Goal: Book appointment/travel/reservation

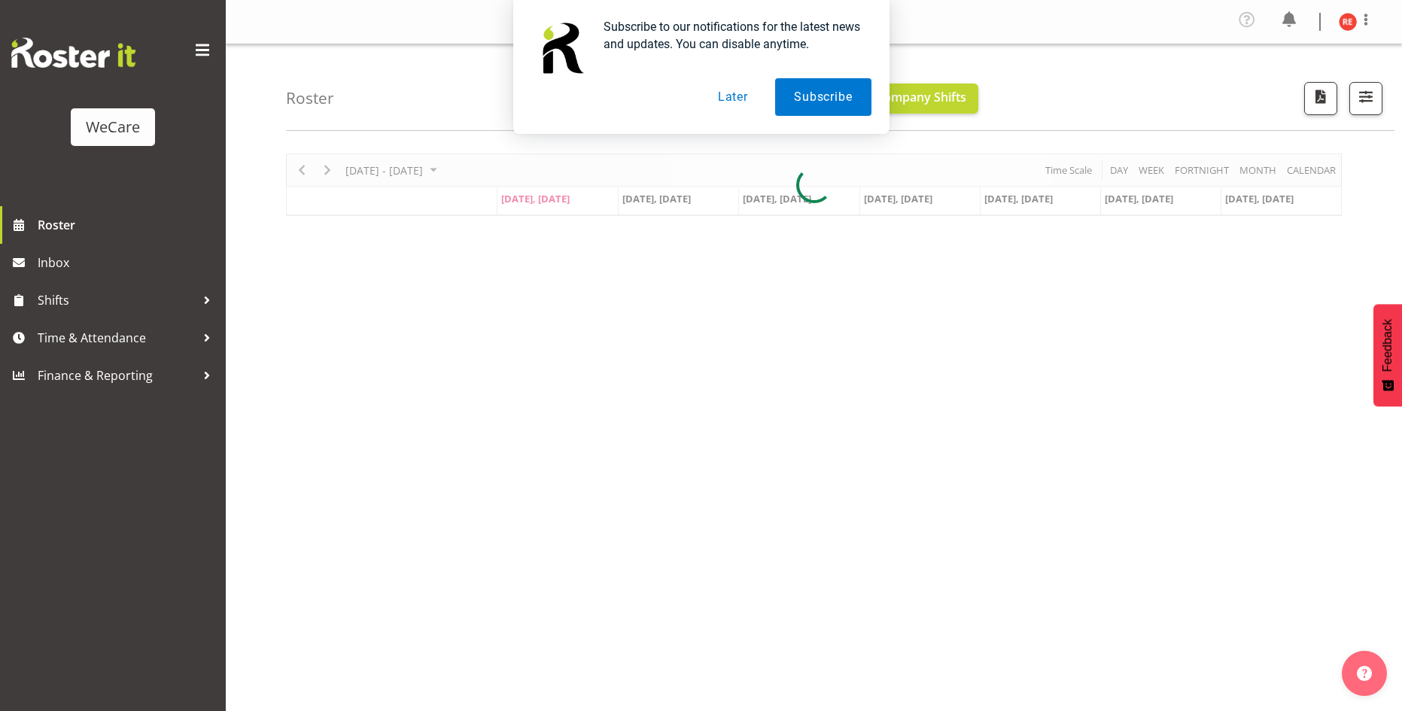
click at [733, 105] on button "Later" at bounding box center [733, 97] width 68 height 38
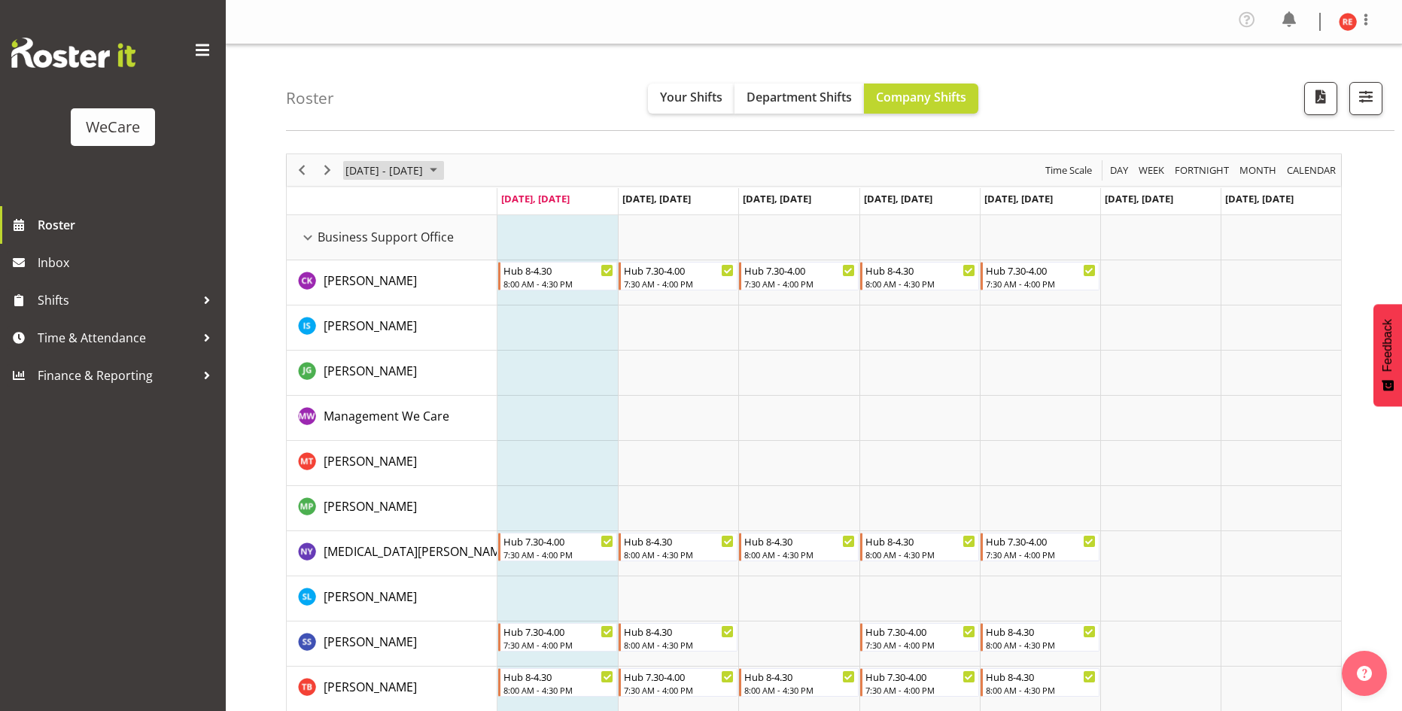
click at [443, 166] on span "September 08 - 14, 2025" at bounding box center [433, 170] width 18 height 19
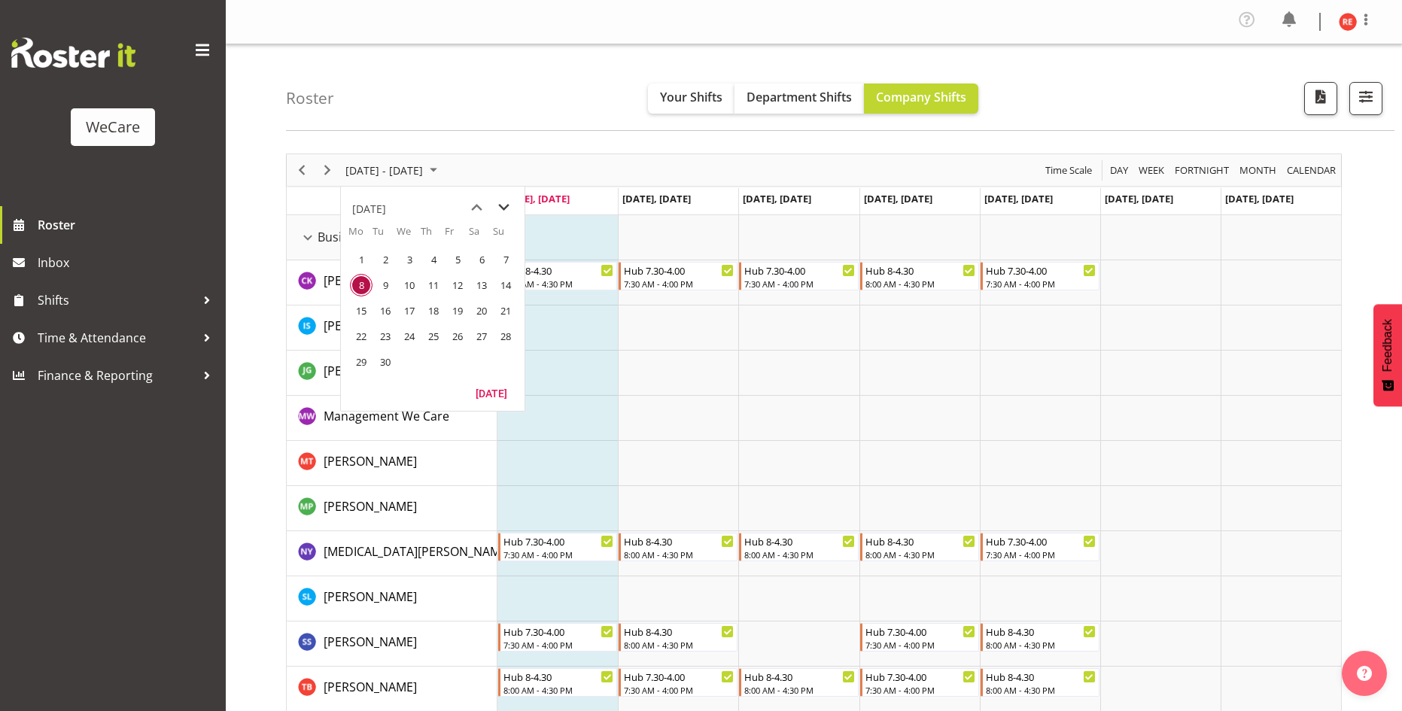
click at [503, 204] on span "next month" at bounding box center [504, 207] width 26 height 27
drag, startPoint x: 367, startPoint y: 334, endPoint x: 413, endPoint y: 383, distance: 67.1
click at [367, 334] on span "20" at bounding box center [361, 336] width 23 height 23
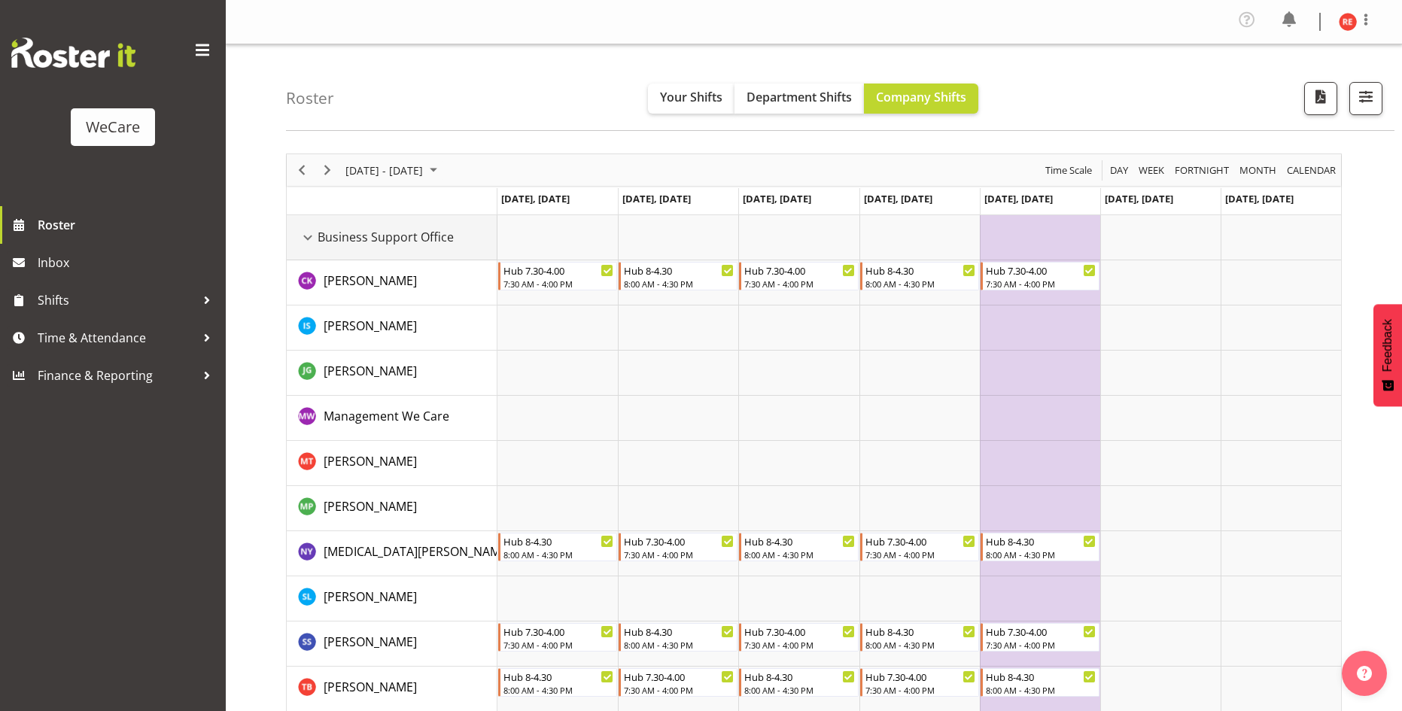
click at [306, 238] on div "Business Support Office resource" at bounding box center [308, 238] width 20 height 20
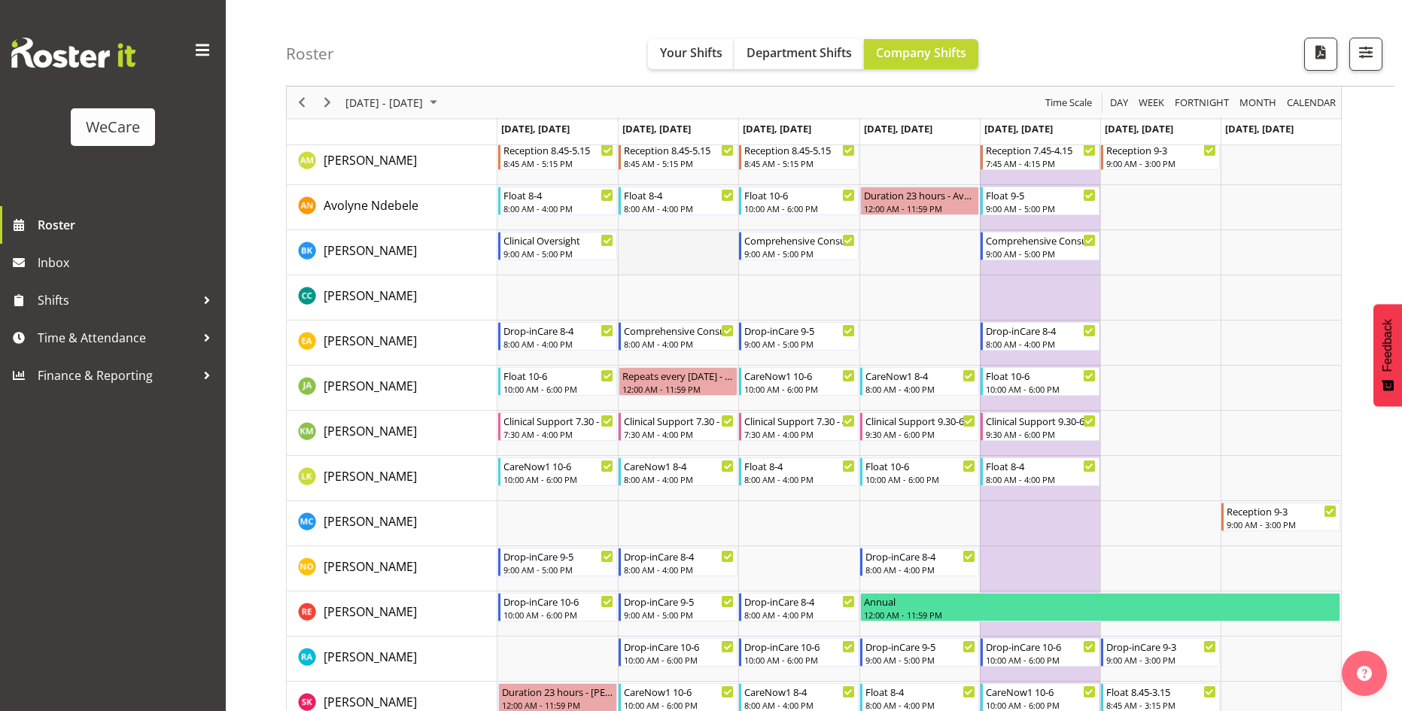
scroll to position [376, 0]
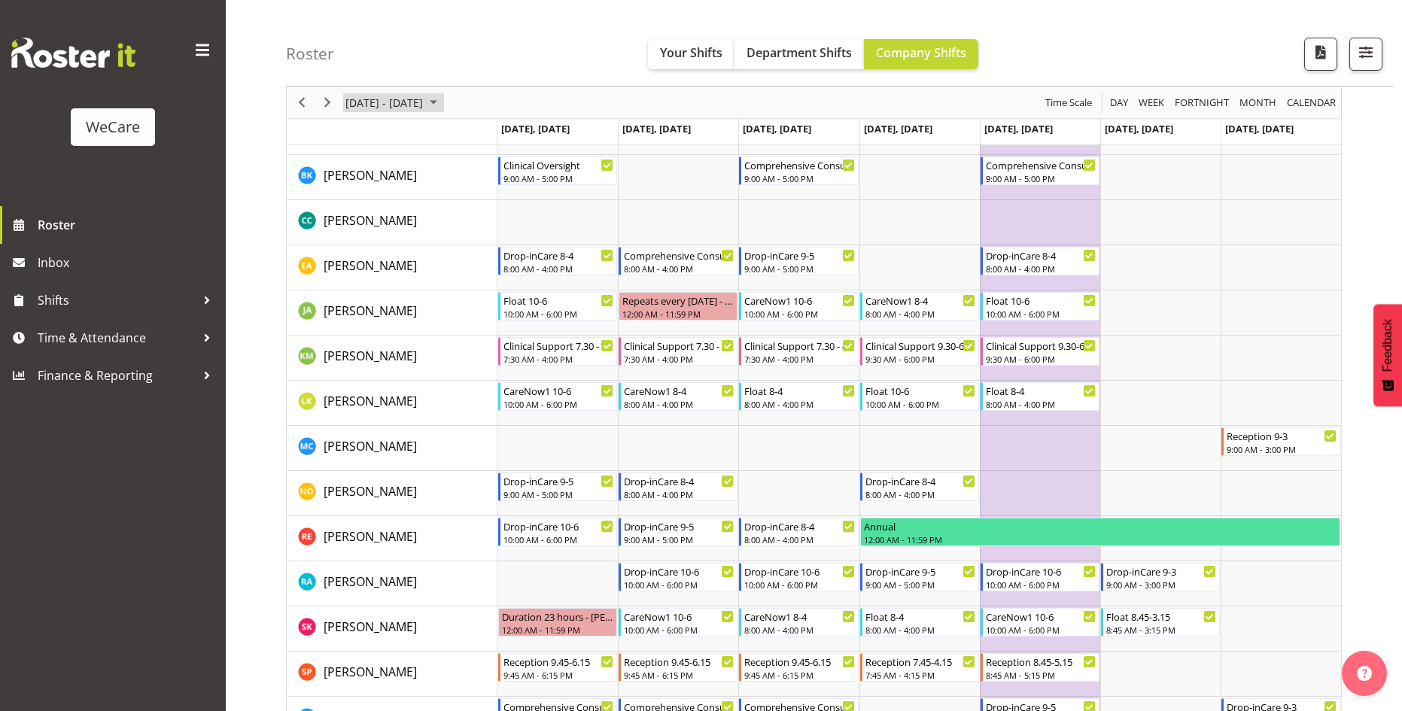
click at [424, 104] on span "[DATE] - [DATE]" at bounding box center [384, 102] width 81 height 19
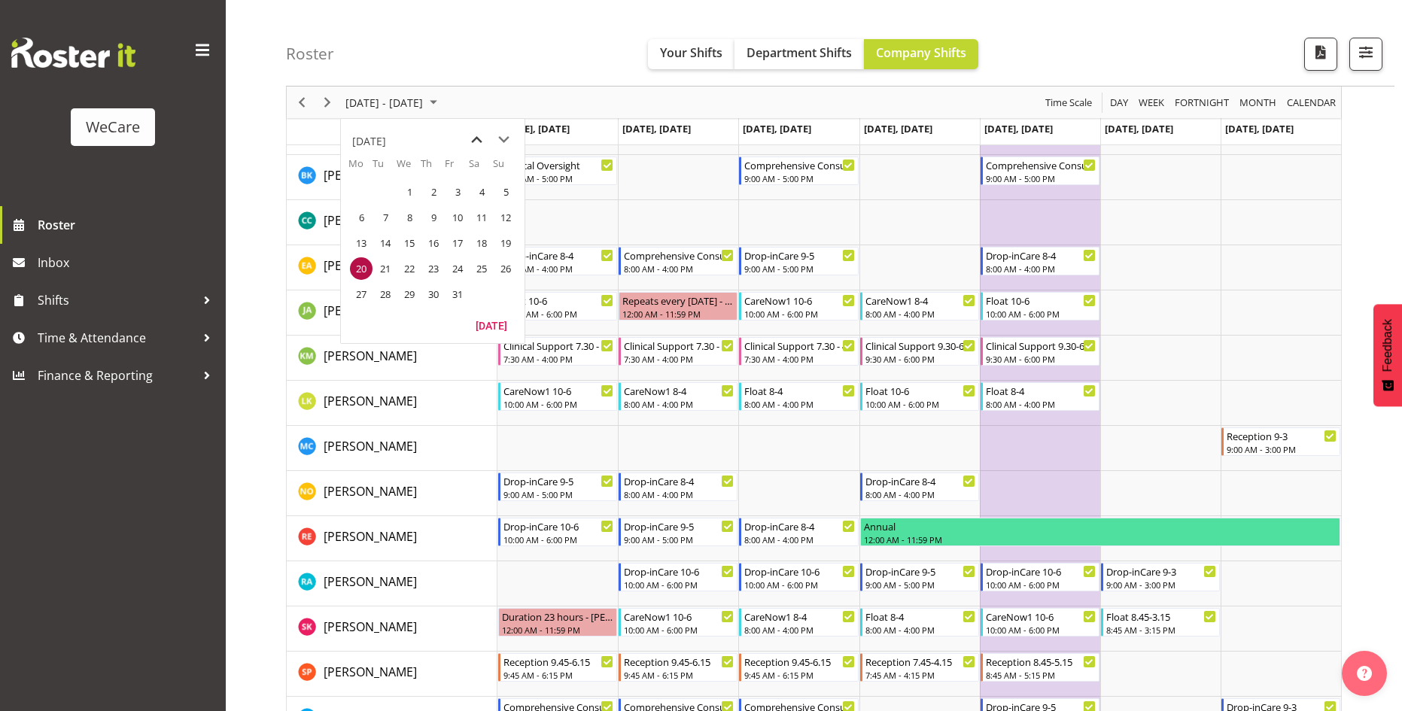
click at [478, 140] on span "previous month" at bounding box center [477, 139] width 26 height 27
click at [362, 293] on span "29" at bounding box center [361, 294] width 23 height 23
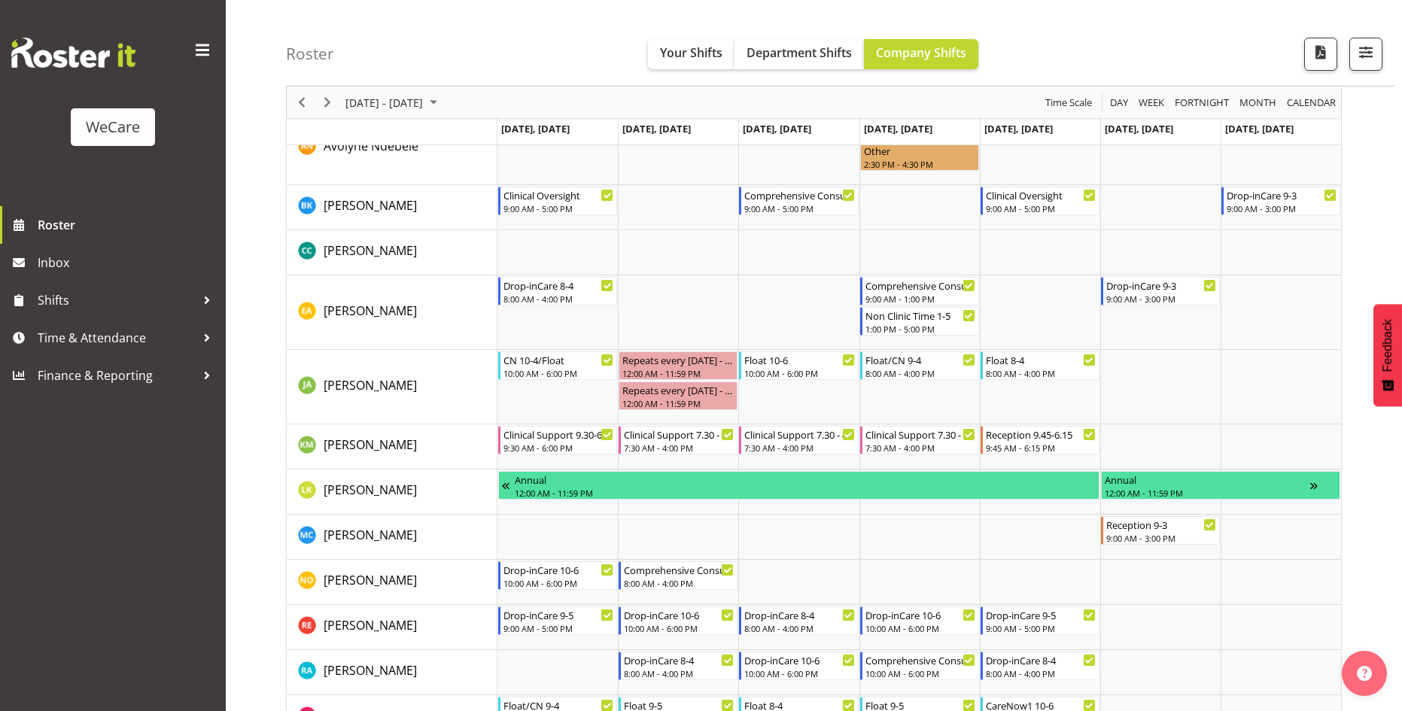
scroll to position [828, 0]
